Goal: Task Accomplishment & Management: Manage account settings

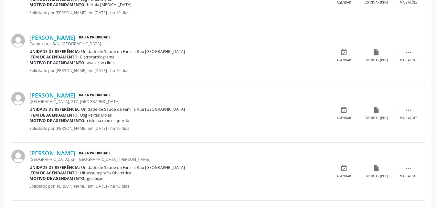
scroll to position [890, 0]
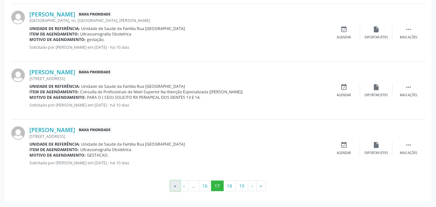
click at [175, 189] on button "«" at bounding box center [175, 186] width 10 height 11
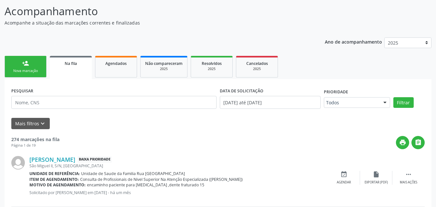
scroll to position [0, 0]
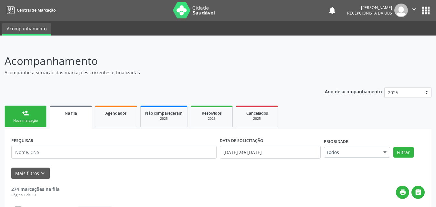
click at [69, 115] on span "Na fila" at bounding box center [71, 112] width 12 height 5
click at [78, 115] on div "Na fila" at bounding box center [70, 112] width 33 height 7
click at [79, 114] on div "Na fila" at bounding box center [70, 112] width 33 height 7
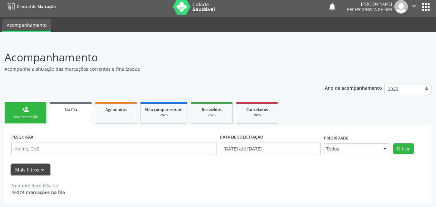
click at [20, 171] on button "Mais filtros keyboard_arrow_down" at bounding box center [30, 169] width 38 height 11
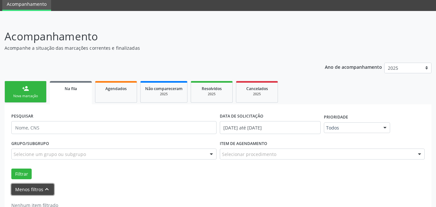
scroll to position [36, 0]
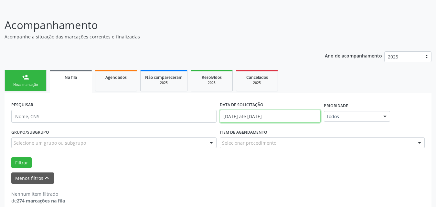
click at [312, 119] on input "[DATE] até [DATE]" at bounding box center [270, 116] width 101 height 13
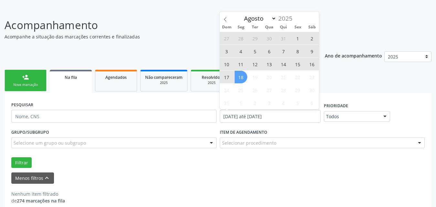
click at [299, 37] on span "1" at bounding box center [297, 38] width 13 height 13
type input "[DATE]"
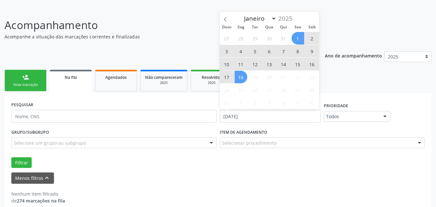
click at [240, 80] on span "18" at bounding box center [240, 77] width 13 height 13
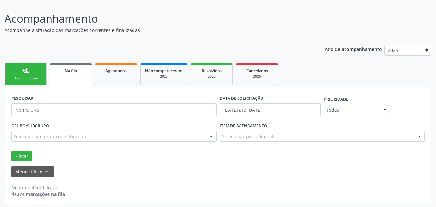
scroll to position [44, 0]
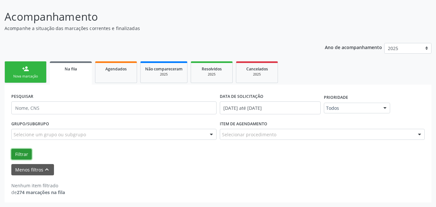
click at [26, 156] on button "Filtrar" at bounding box center [21, 154] width 20 height 11
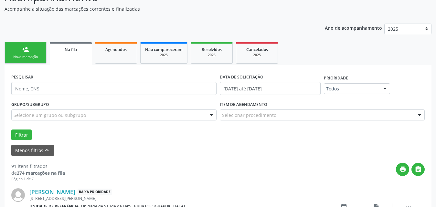
scroll to position [75, 0]
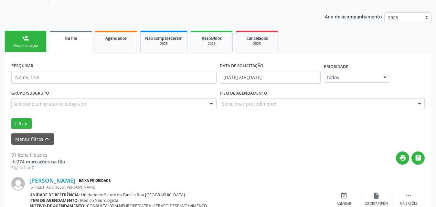
click at [80, 44] on link "Na fila" at bounding box center [71, 42] width 42 height 23
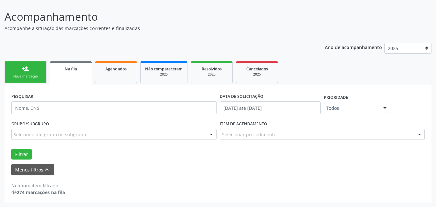
click at [63, 82] on link "Na fila" at bounding box center [71, 72] width 42 height 23
click at [68, 76] on link "Na fila" at bounding box center [71, 72] width 42 height 23
click at [315, 109] on input "[DATE] até [DATE]" at bounding box center [270, 107] width 101 height 13
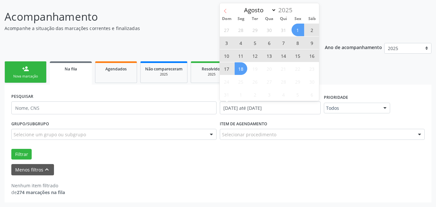
click at [224, 9] on icon at bounding box center [225, 11] width 5 height 5
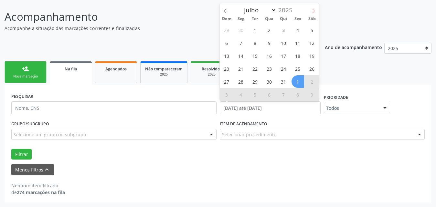
click at [312, 13] on icon at bounding box center [313, 11] width 5 height 5
select select "7"
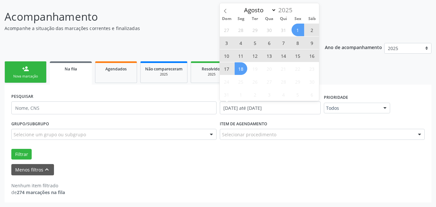
click at [300, 30] on span "1" at bounding box center [297, 30] width 13 height 13
type input "[DATE]"
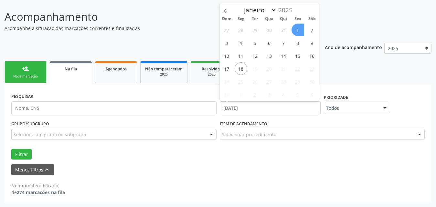
click at [299, 30] on span "1" at bounding box center [297, 30] width 13 height 13
select select "7"
click at [303, 106] on input "[DATE]" at bounding box center [270, 107] width 101 height 13
click at [238, 69] on span "18" at bounding box center [240, 68] width 13 height 13
type input "[DATE]"
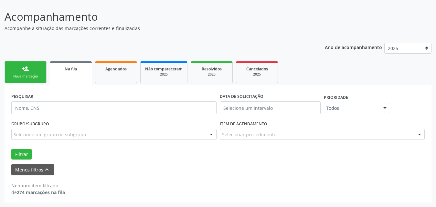
click at [277, 167] on div "Menos filtros keyboard_arrow_up" at bounding box center [218, 169] width 416 height 11
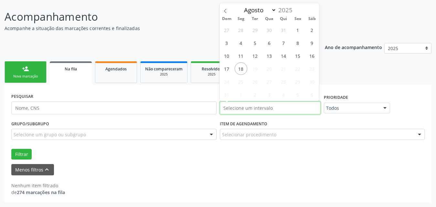
click at [315, 109] on input "text" at bounding box center [270, 107] width 101 height 13
click at [298, 30] on span "1" at bounding box center [297, 30] width 13 height 13
type input "[DATE]"
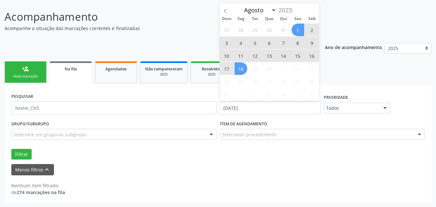
click at [239, 70] on span "18" at bounding box center [240, 68] width 13 height 13
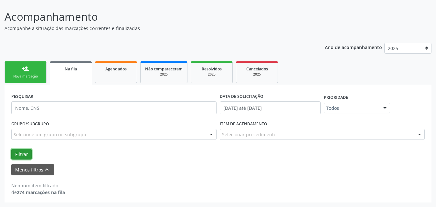
click at [17, 158] on button "Filtrar" at bounding box center [21, 154] width 20 height 11
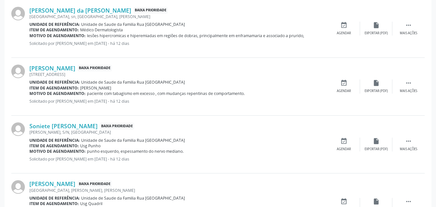
scroll to position [947, 0]
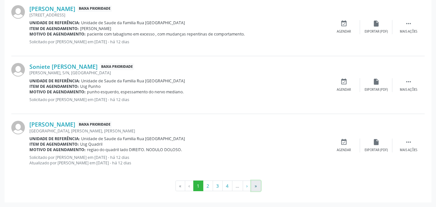
click at [258, 188] on button "»" at bounding box center [256, 186] width 10 height 11
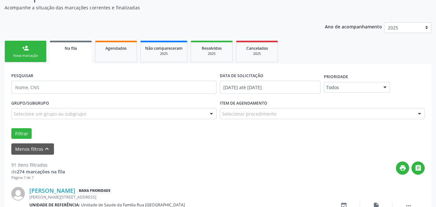
scroll to position [126, 0]
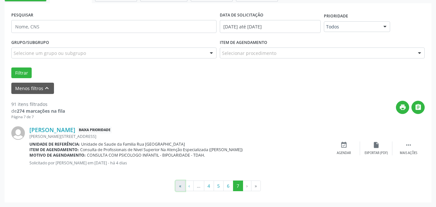
click at [177, 186] on button "«" at bounding box center [180, 186] width 10 height 11
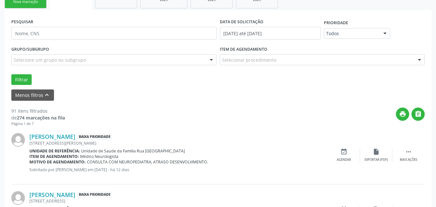
scroll to position [61, 0]
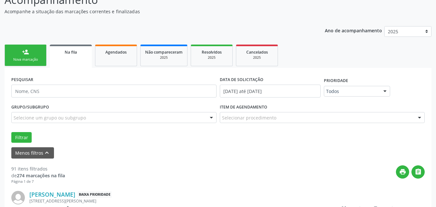
click at [72, 50] on span "Na fila" at bounding box center [71, 51] width 12 height 5
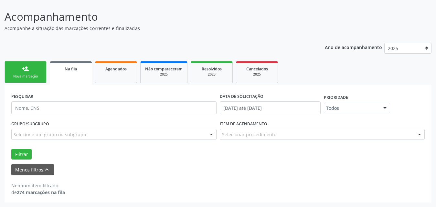
scroll to position [44, 0]
click at [119, 70] on span "Agendados" at bounding box center [115, 68] width 21 height 5
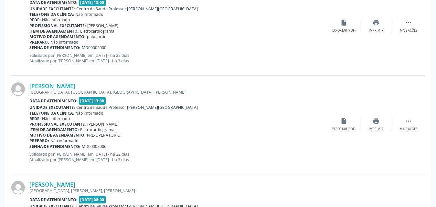
scroll to position [891, 0]
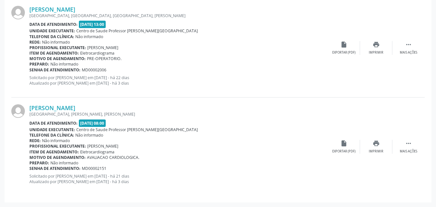
click at [268, 140] on div "Rede: Não informado" at bounding box center [178, 140] width 298 height 5
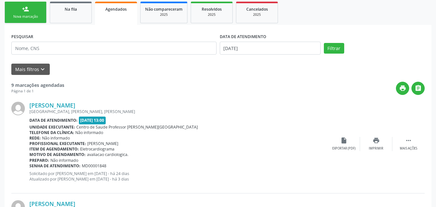
scroll to position [115, 0]
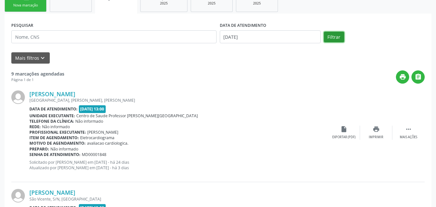
click at [332, 40] on button "Filtrar" at bounding box center [334, 37] width 20 height 11
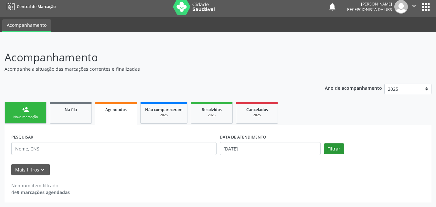
scroll to position [4, 0]
click at [331, 154] on div "PESQUISAR DATA DE ATENDIMENTO [DATE] Filtrar" at bounding box center [218, 145] width 416 height 27
click at [332, 151] on button "Filtrar" at bounding box center [334, 148] width 20 height 11
click at [31, 168] on button "Mais filtros keyboard_arrow_down" at bounding box center [30, 169] width 38 height 11
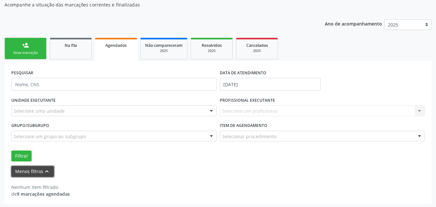
scroll to position [69, 0]
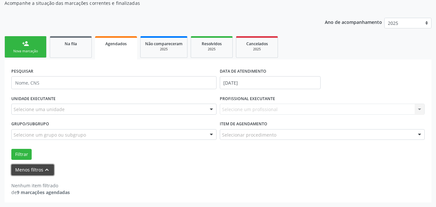
click at [37, 174] on button "Menos filtros keyboard_arrow_up" at bounding box center [32, 169] width 43 height 11
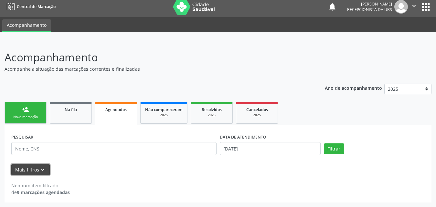
click at [36, 171] on button "Mais filtros keyboard_arrow_down" at bounding box center [30, 169] width 38 height 11
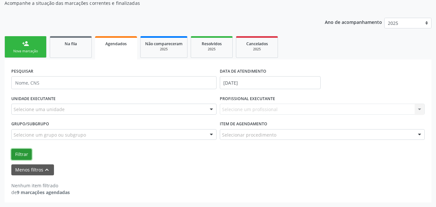
click at [21, 154] on button "Filtrar" at bounding box center [21, 154] width 20 height 11
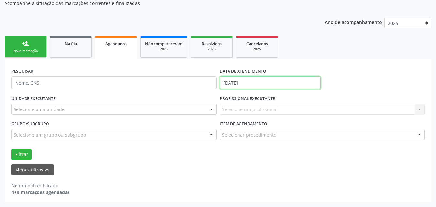
click at [265, 83] on input "[DATE]" at bounding box center [270, 82] width 101 height 13
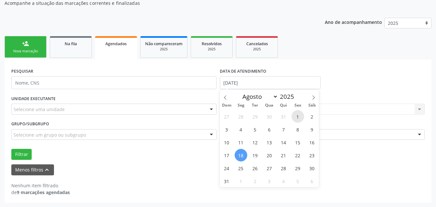
click at [295, 115] on span "1" at bounding box center [297, 116] width 13 height 13
type input "[DATE]"
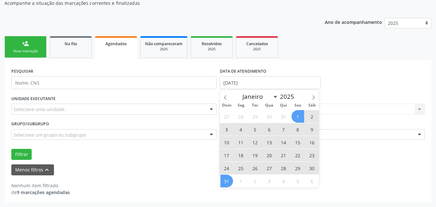
click at [227, 180] on span "31" at bounding box center [226, 181] width 13 height 13
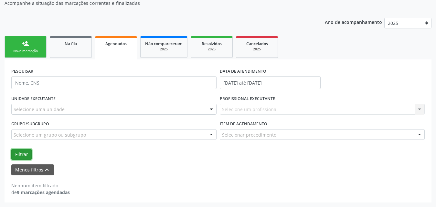
click at [24, 157] on button "Filtrar" at bounding box center [21, 154] width 20 height 11
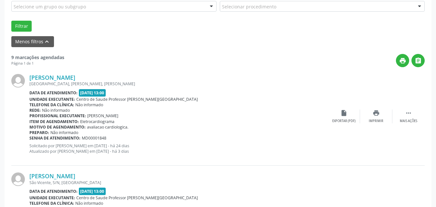
scroll to position [214, 0]
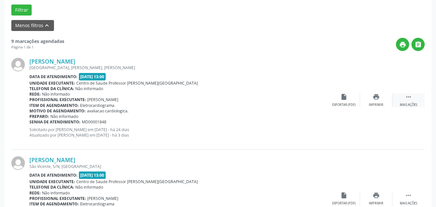
click at [409, 100] on icon "" at bounding box center [408, 96] width 7 height 7
click at [377, 106] on div "Editar" at bounding box center [376, 105] width 10 height 5
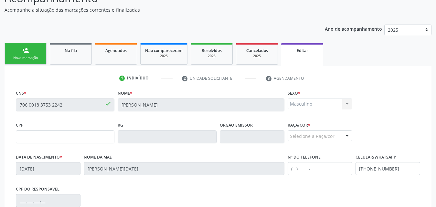
scroll to position [32, 0]
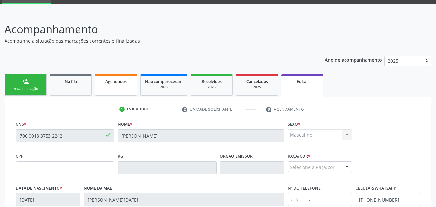
click at [126, 85] on link "Agendados" at bounding box center [116, 85] width 42 height 22
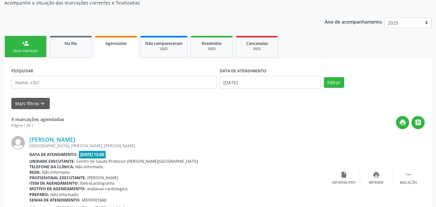
scroll to position [129, 0]
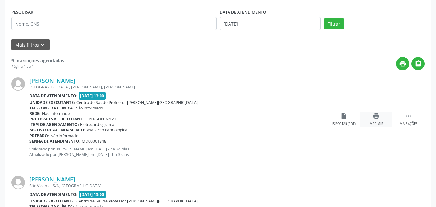
click at [376, 120] on icon "print" at bounding box center [375, 115] width 7 height 7
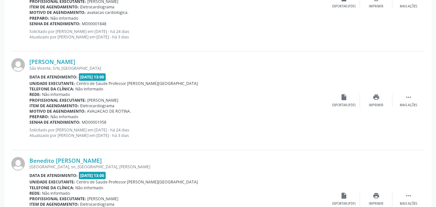
scroll to position [258, 0]
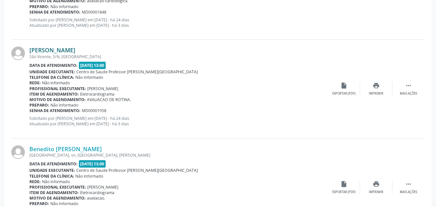
click at [68, 47] on link "[PERSON_NAME]" at bounding box center [52, 50] width 46 height 7
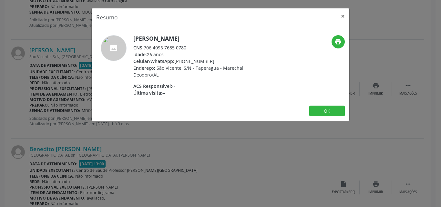
drag, startPoint x: 144, startPoint y: 47, endPoint x: 180, endPoint y: 45, distance: 35.6
click at [193, 48] on div "CNS: 706 4096 7685 0780" at bounding box center [196, 47] width 126 height 7
copy div "706 4096 7685 0780"
click at [340, 43] on icon "print" at bounding box center [338, 41] width 7 height 7
click at [344, 16] on button "×" at bounding box center [343, 16] width 13 height 16
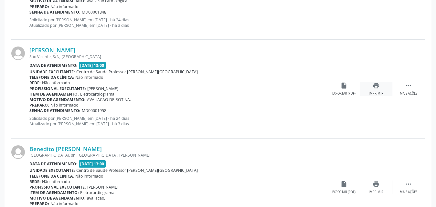
click at [378, 88] on icon "print" at bounding box center [375, 85] width 7 height 7
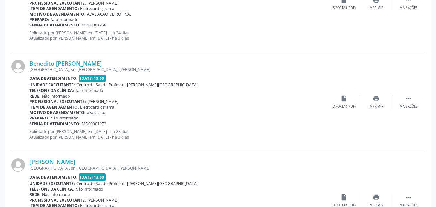
scroll to position [355, 0]
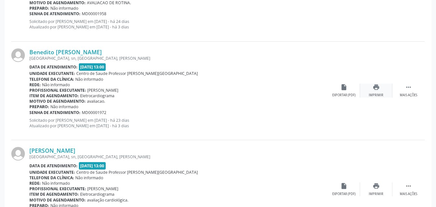
click at [379, 91] on div "print Imprimir" at bounding box center [376, 91] width 32 height 14
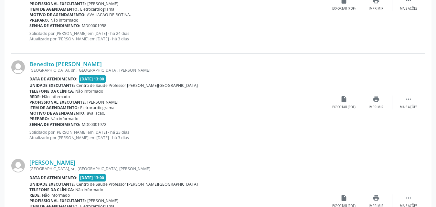
scroll to position [323, 0]
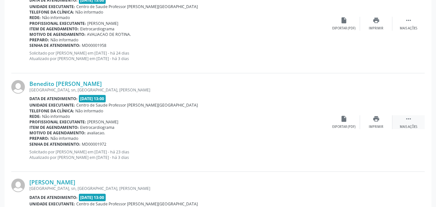
click at [406, 122] on icon "" at bounding box center [408, 118] width 7 height 7
click at [376, 125] on div "Editar" at bounding box center [376, 127] width 10 height 5
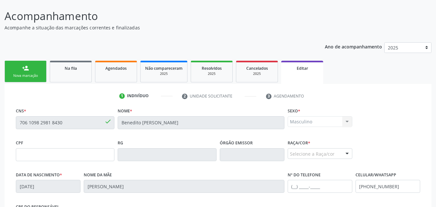
scroll to position [97, 0]
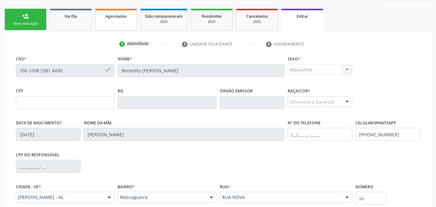
click at [119, 21] on link "Agendados" at bounding box center [116, 20] width 42 height 22
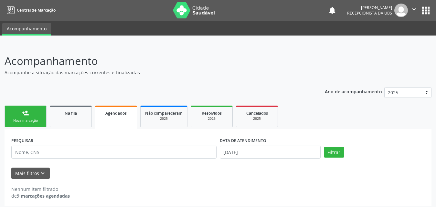
scroll to position [4, 0]
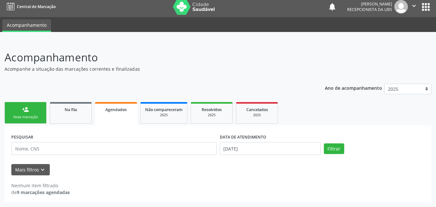
click at [111, 109] on span "Agendados" at bounding box center [115, 109] width 21 height 5
click at [339, 151] on button "Filtrar" at bounding box center [334, 148] width 20 height 11
click at [337, 148] on button "Filtrar" at bounding box center [334, 148] width 20 height 11
click at [28, 171] on button "Mais filtros keyboard_arrow_down" at bounding box center [30, 169] width 38 height 11
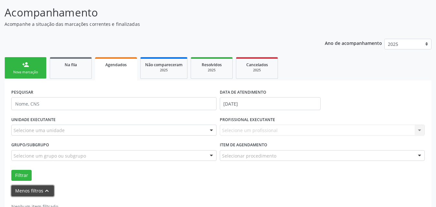
scroll to position [37, 0]
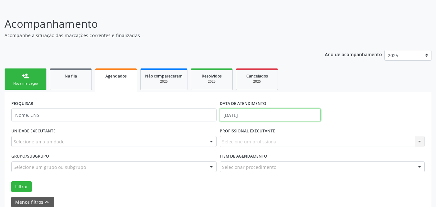
click at [277, 113] on input "[DATE]" at bounding box center [270, 115] width 101 height 13
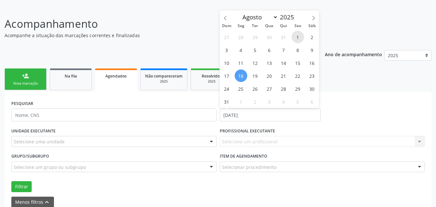
click at [297, 36] on span "1" at bounding box center [297, 37] width 13 height 13
type input "[DATE]"
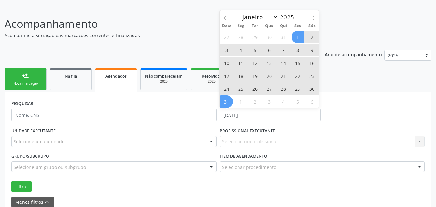
click at [227, 105] on span "31" at bounding box center [226, 101] width 13 height 13
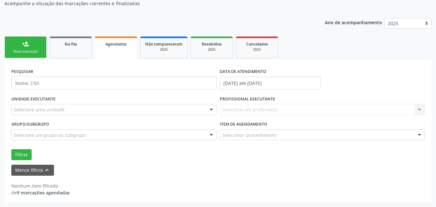
scroll to position [69, 0]
click at [17, 153] on button "Filtrar" at bounding box center [21, 154] width 20 height 11
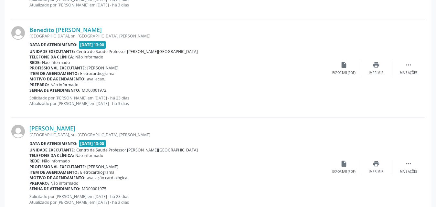
scroll to position [457, 0]
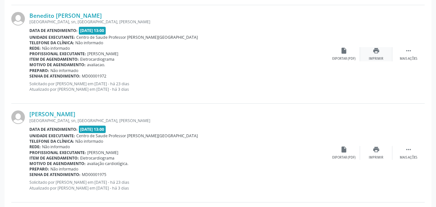
click at [381, 56] on div "print Imprimir" at bounding box center [376, 54] width 32 height 14
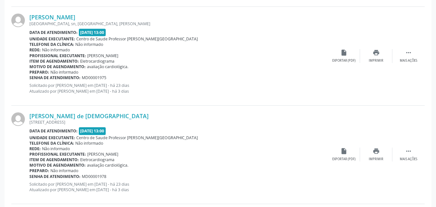
scroll to position [522, 0]
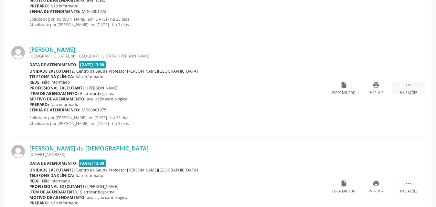
click at [407, 89] on div " Mais ações" at bounding box center [408, 88] width 32 height 14
click at [369, 92] on div "edit Editar" at bounding box center [376, 88] width 32 height 14
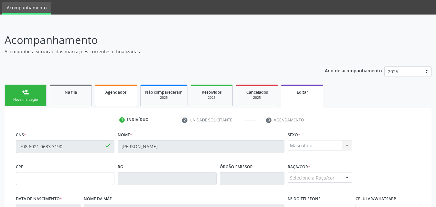
scroll to position [32, 0]
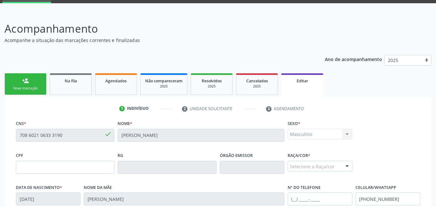
click at [119, 86] on link "Agendados" at bounding box center [116, 84] width 42 height 22
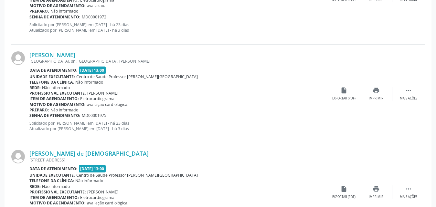
scroll to position [452, 0]
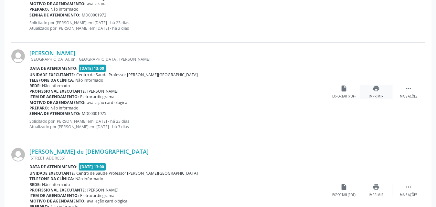
click at [375, 93] on div "print Imprimir" at bounding box center [376, 92] width 32 height 14
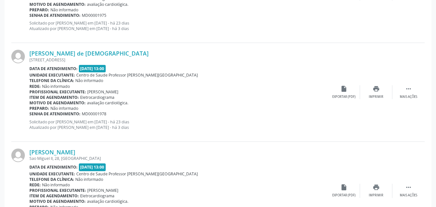
scroll to position [549, 0]
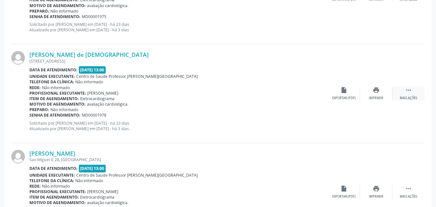
click at [410, 95] on div " Mais ações" at bounding box center [408, 94] width 32 height 14
click at [315, 96] on div "Imprimir" at bounding box center [311, 98] width 15 height 5
click at [317, 98] on div "Imprimir" at bounding box center [311, 98] width 15 height 5
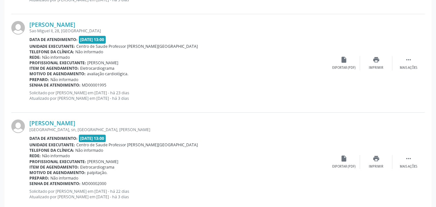
scroll to position [678, 0]
drag, startPoint x: 33, startPoint y: 25, endPoint x: 81, endPoint y: 23, distance: 48.5
click at [87, 24] on div "[PERSON_NAME] [GEOGRAPHIC_DATA], 28, [GEOGRAPHIC_DATA] Data de atendimento: [DA…" at bounding box center [217, 63] width 413 height 99
copy div "[PERSON_NAME]"
click at [213, 78] on div "Preparo: Não informado" at bounding box center [178, 79] width 298 height 5
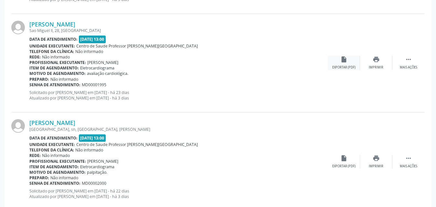
click at [344, 68] on div "Exportar (PDF)" at bounding box center [343, 67] width 23 height 5
click at [404, 64] on div " Mais ações" at bounding box center [408, 63] width 32 height 14
click at [312, 63] on icon "print" at bounding box center [311, 59] width 7 height 7
click at [310, 60] on icon "print" at bounding box center [311, 59] width 7 height 7
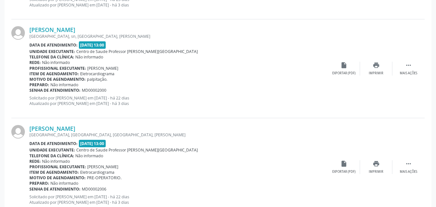
scroll to position [775, 0]
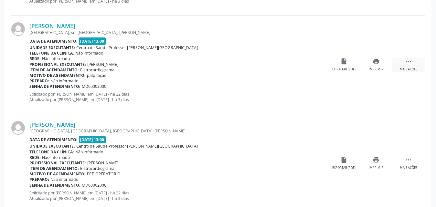
click at [406, 66] on div " Mais ações" at bounding box center [408, 65] width 32 height 14
click at [310, 67] on div "Imprimir" at bounding box center [311, 69] width 15 height 5
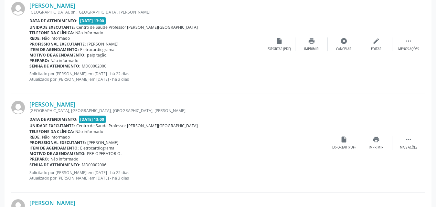
scroll to position [761, 0]
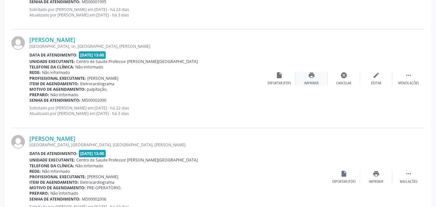
click at [311, 78] on icon "print" at bounding box center [311, 75] width 7 height 7
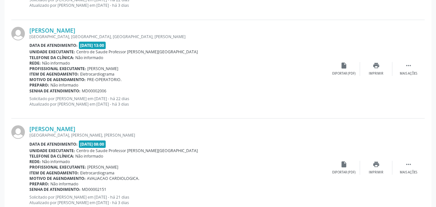
scroll to position [858, 0]
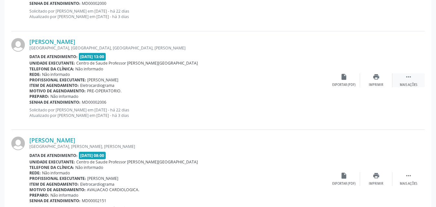
click at [408, 83] on div "Mais ações" at bounding box center [408, 85] width 17 height 5
click at [374, 84] on div "Editar" at bounding box center [376, 85] width 10 height 5
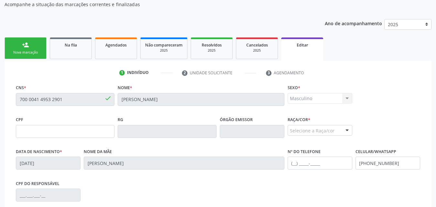
scroll to position [64, 0]
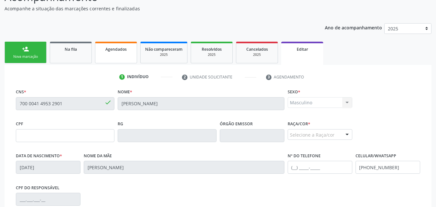
click at [111, 52] on span "Agendados" at bounding box center [115, 49] width 21 height 5
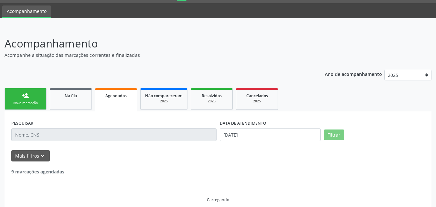
scroll to position [4, 0]
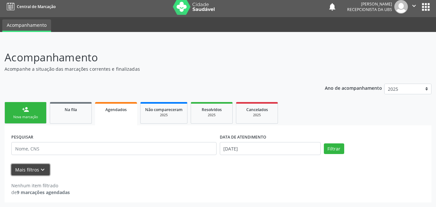
click at [33, 171] on button "Mais filtros keyboard_arrow_down" at bounding box center [30, 169] width 38 height 11
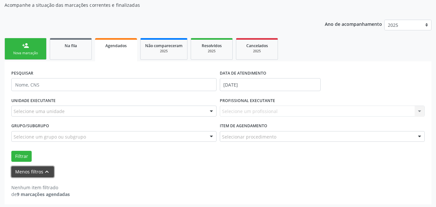
scroll to position [69, 0]
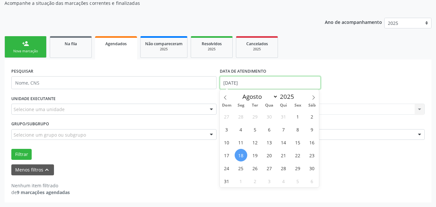
click at [296, 79] on input "[DATE]" at bounding box center [270, 82] width 101 height 13
click at [297, 118] on span "1" at bounding box center [297, 116] width 13 height 13
type input "[DATE]"
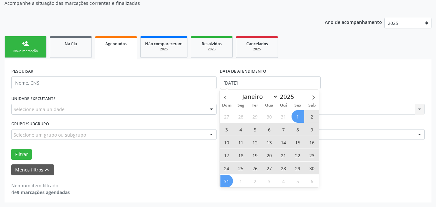
click at [224, 183] on span "31" at bounding box center [226, 181] width 13 height 13
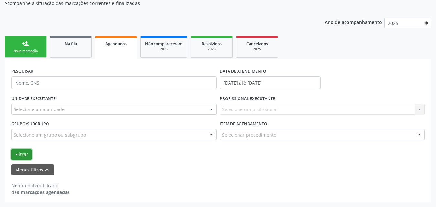
click at [26, 154] on button "Filtrar" at bounding box center [21, 154] width 20 height 11
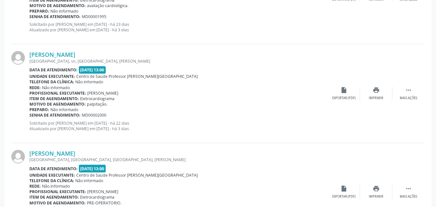
scroll to position [942, 0]
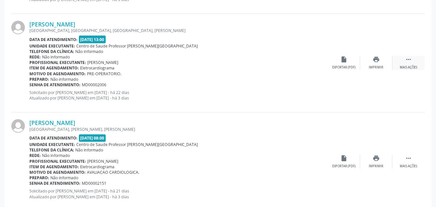
click at [411, 64] on div " Mais ações" at bounding box center [408, 63] width 32 height 14
click at [310, 66] on div "Imprimir" at bounding box center [311, 67] width 15 height 5
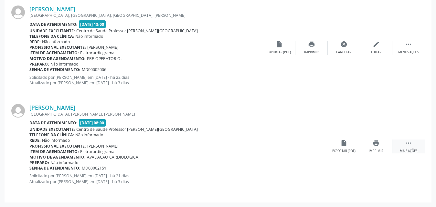
click at [410, 146] on icon "" at bounding box center [408, 143] width 7 height 7
click at [378, 149] on div "Editar" at bounding box center [376, 151] width 10 height 5
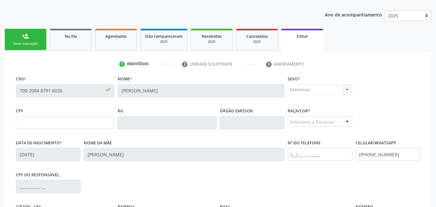
scroll to position [0, 0]
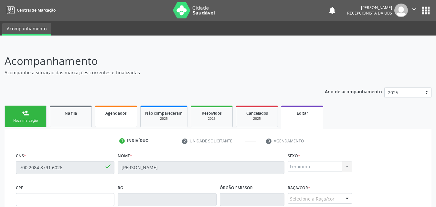
click at [130, 120] on link "Agendados" at bounding box center [116, 117] width 42 height 22
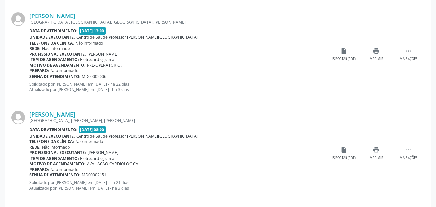
scroll to position [891, 0]
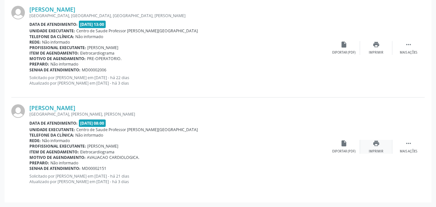
click at [380, 146] on div "print Imprimir" at bounding box center [376, 147] width 32 height 14
